Goal: Check status: Check status

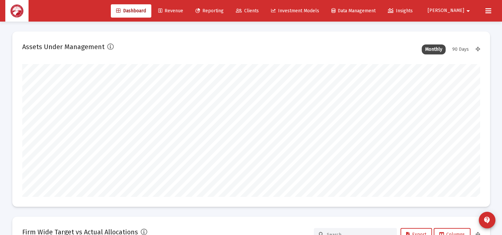
scroll to position [133, 458]
click at [224, 12] on span "Reporting" at bounding box center [209, 11] width 28 height 6
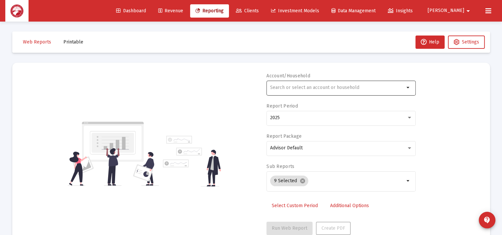
click at [313, 89] on input "text" at bounding box center [337, 87] width 134 height 5
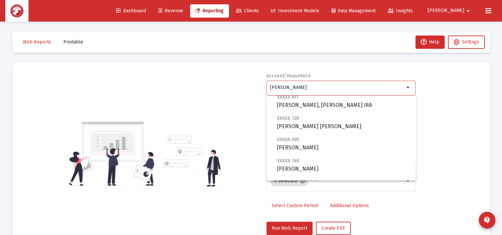
scroll to position [33, 0]
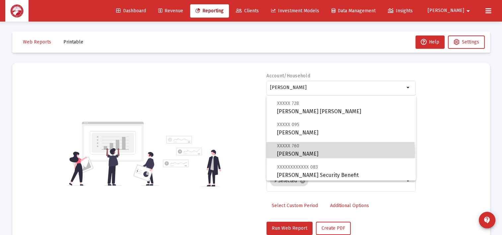
click at [340, 153] on span "XXXXX 760 [PERSON_NAME]" at bounding box center [343, 150] width 133 height 16
type input "[PERSON_NAME]"
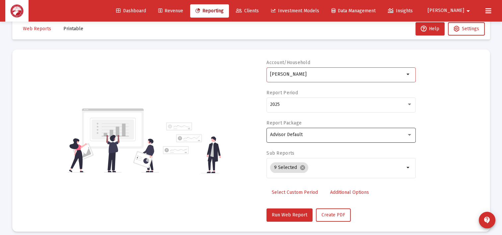
scroll to position [19, 0]
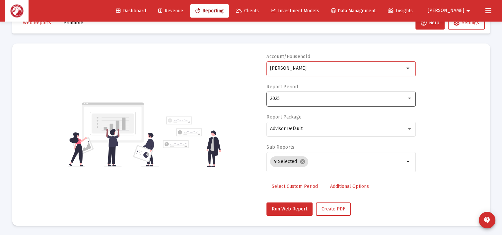
click at [313, 96] on div "2025" at bounding box center [338, 98] width 136 height 5
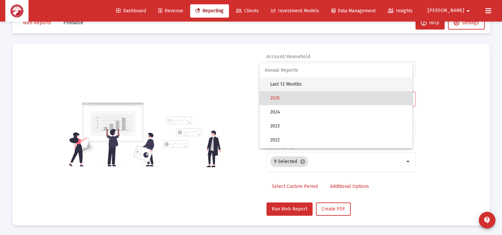
click at [303, 83] on span "Last 12 Months" at bounding box center [338, 84] width 137 height 14
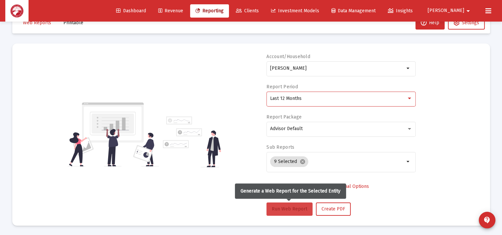
click at [304, 210] on span "Run Web Report" at bounding box center [289, 209] width 35 height 6
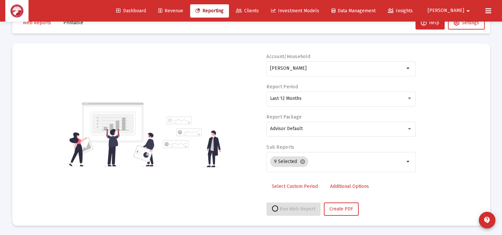
select select "View all"
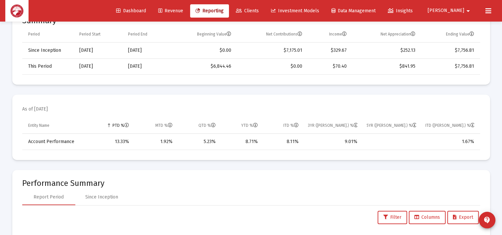
scroll to position [251, 0]
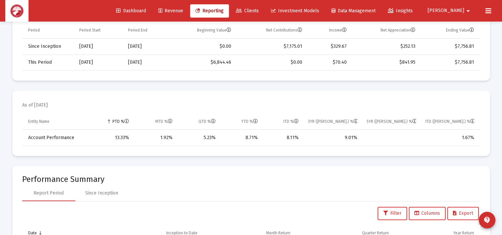
click at [131, 135] on td "13.33%" at bounding box center [112, 138] width 42 height 16
drag, startPoint x: 131, startPoint y: 135, endPoint x: 113, endPoint y: 135, distance: 18.2
click at [113, 135] on td "13.33%" at bounding box center [112, 138] width 42 height 16
drag, startPoint x: 113, startPoint y: 135, endPoint x: 132, endPoint y: 138, distance: 19.8
click at [132, 138] on td "13.33%" at bounding box center [112, 138] width 42 height 16
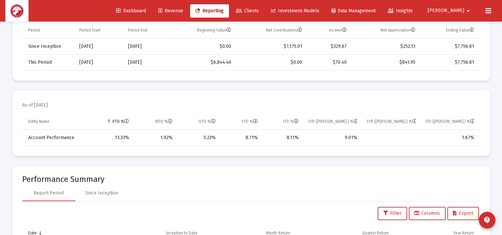
click at [131, 135] on td "13.33%" at bounding box center [112, 138] width 42 height 16
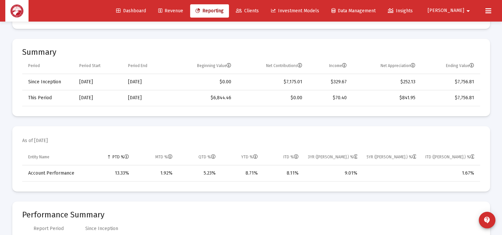
scroll to position [218, 0]
